Goal: Find specific page/section: Find specific page/section

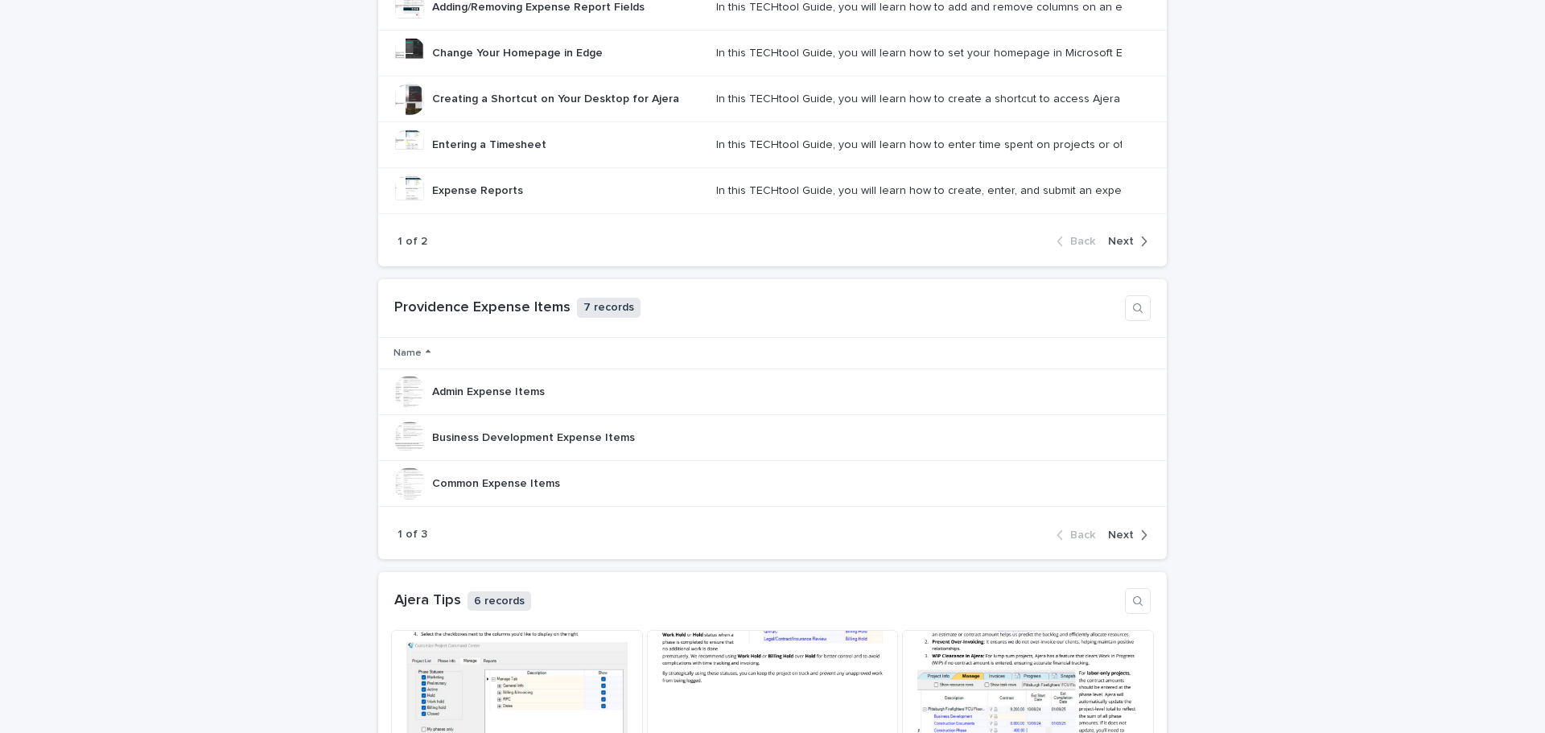
scroll to position [1073, 0]
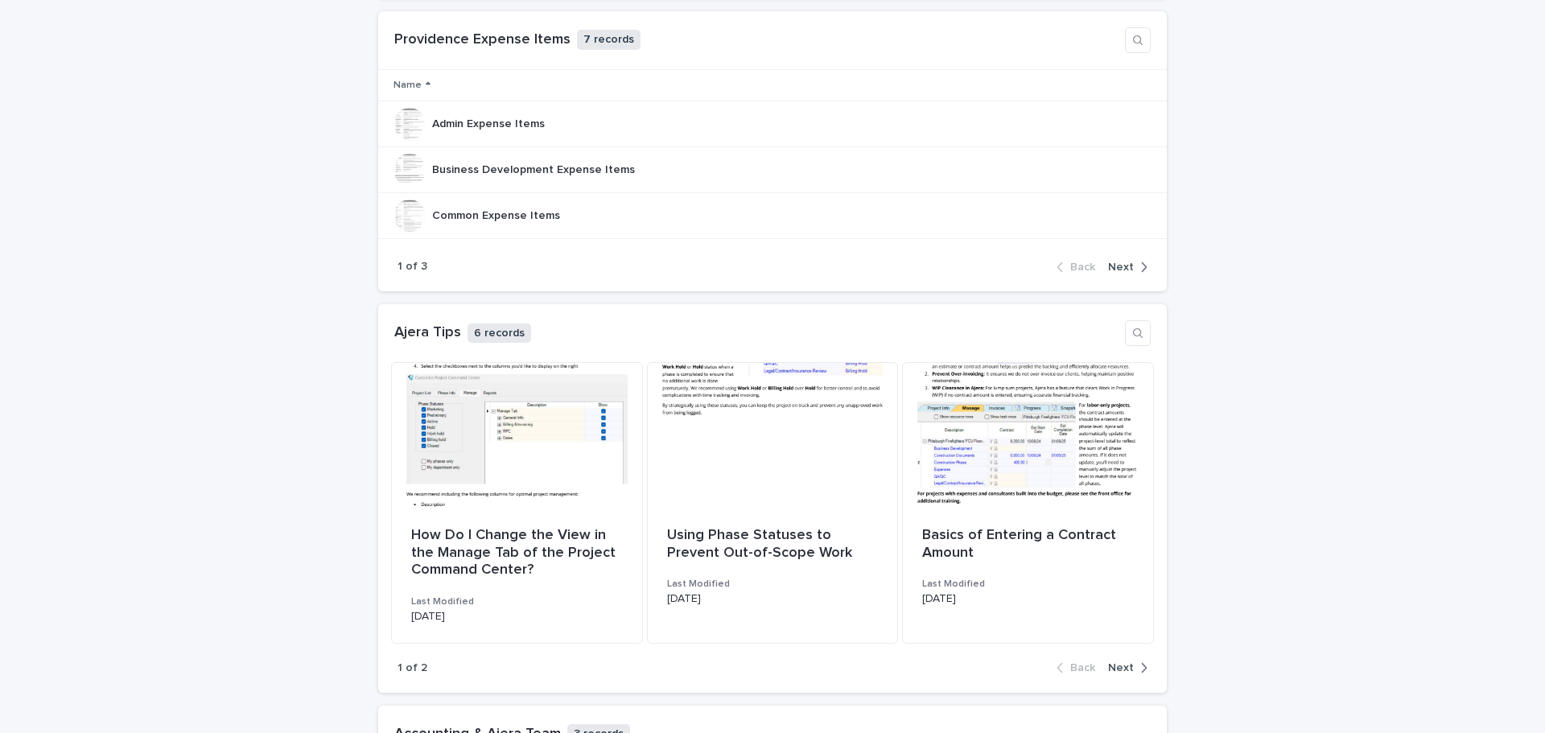
click at [1142, 669] on icon "button" at bounding box center [1145, 668] width 6 height 10
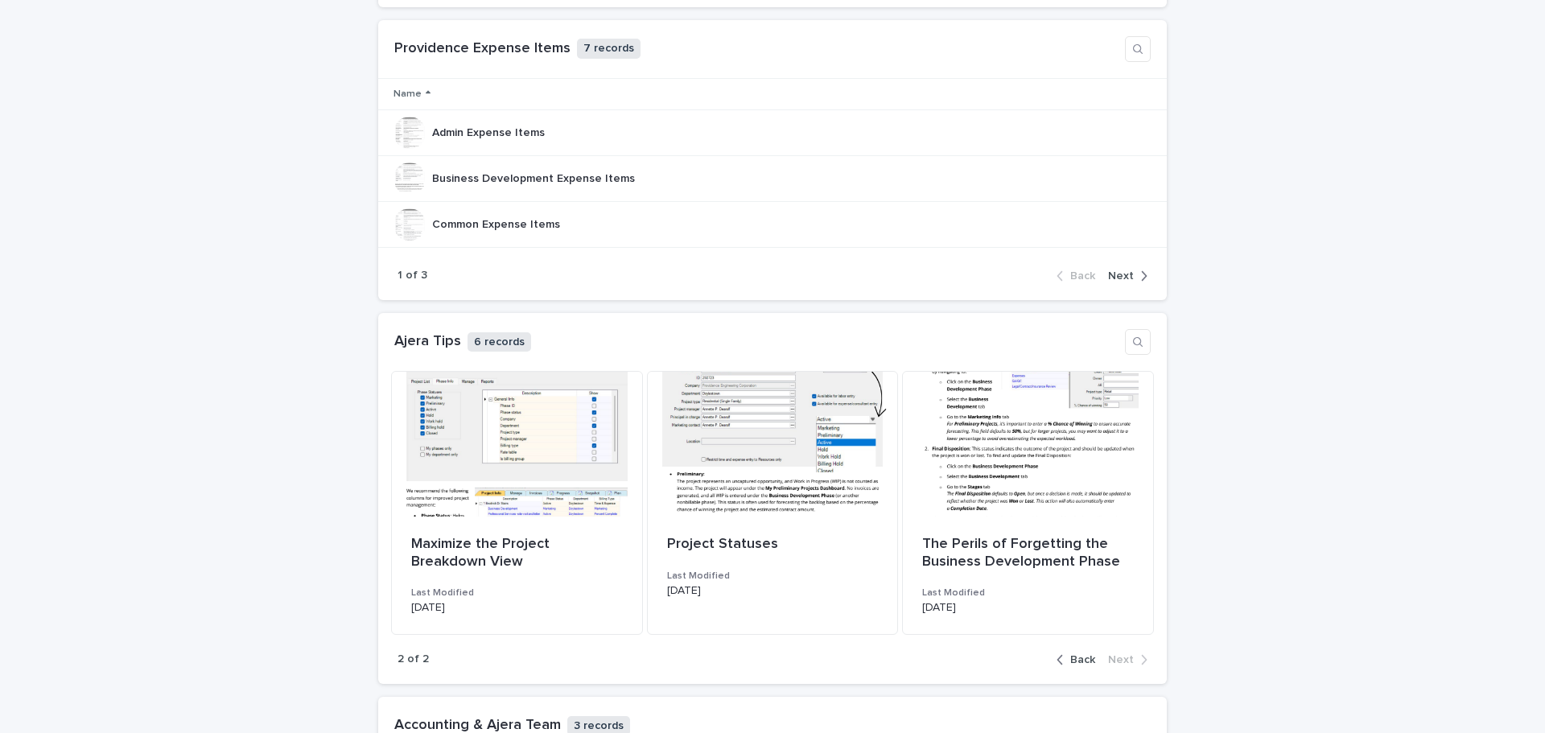
click at [1075, 657] on span "Back" at bounding box center [1082, 659] width 25 height 11
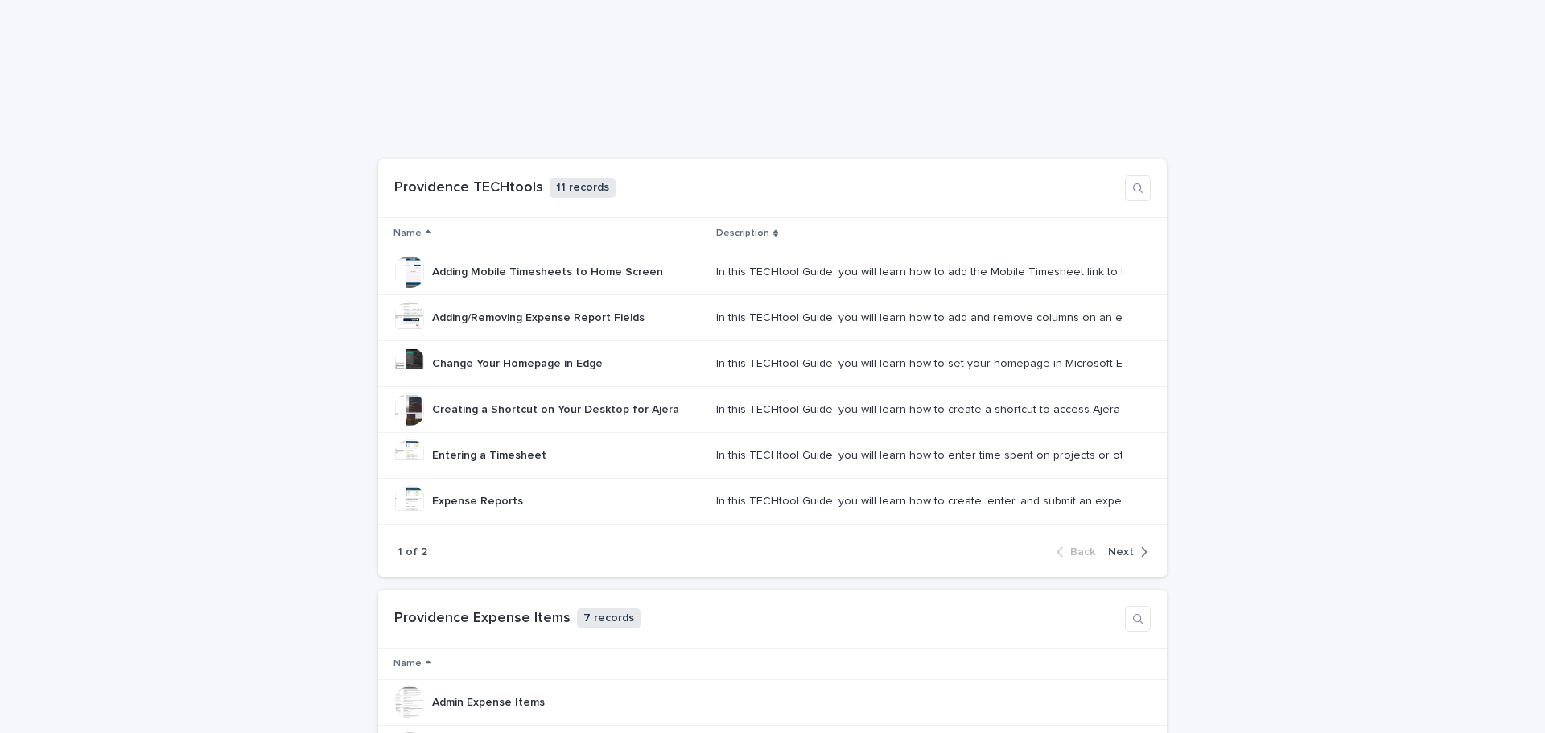
scroll to position [537, 0]
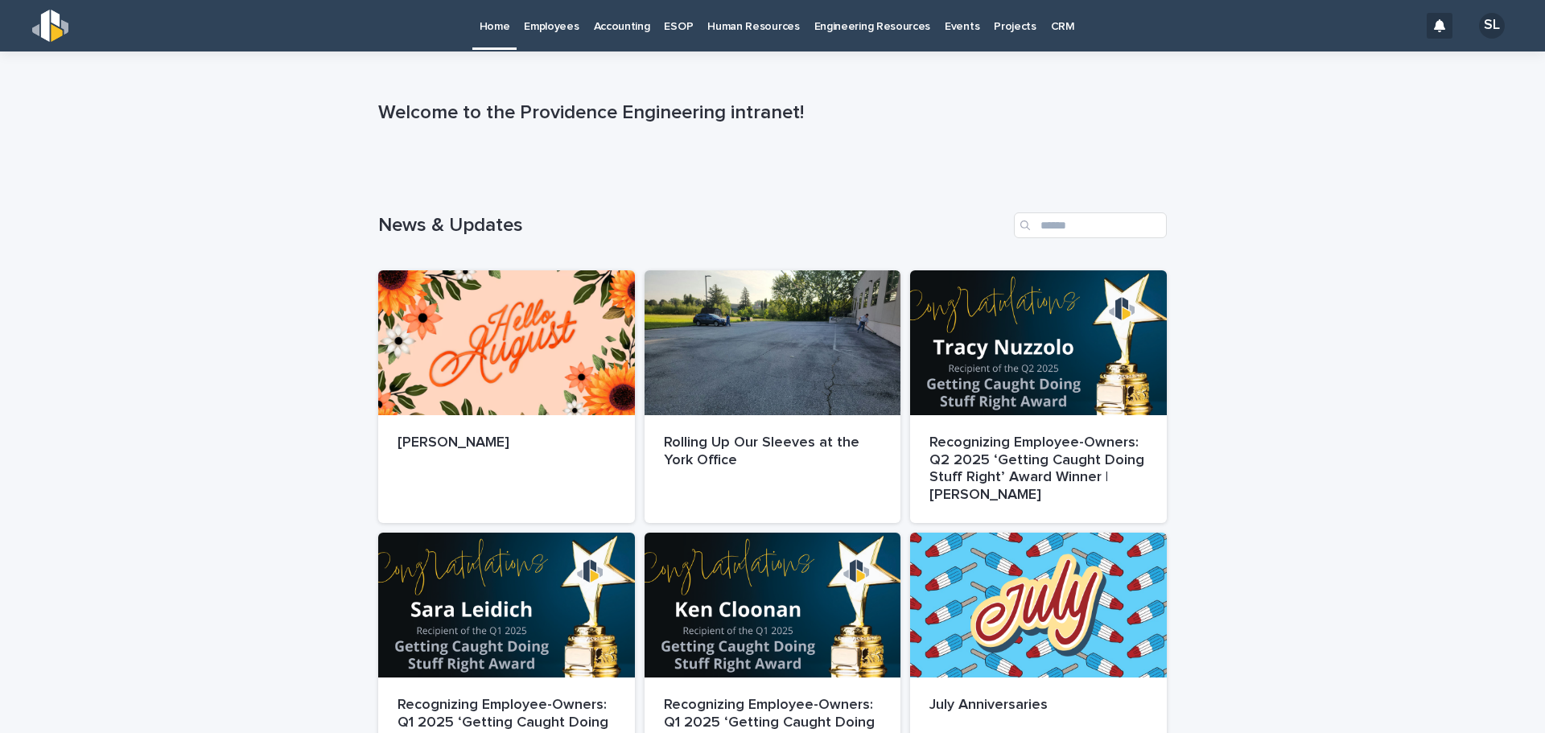
click at [907, 27] on p "Engineering Resources" at bounding box center [872, 17] width 117 height 34
